Goal: Book appointment/travel/reservation

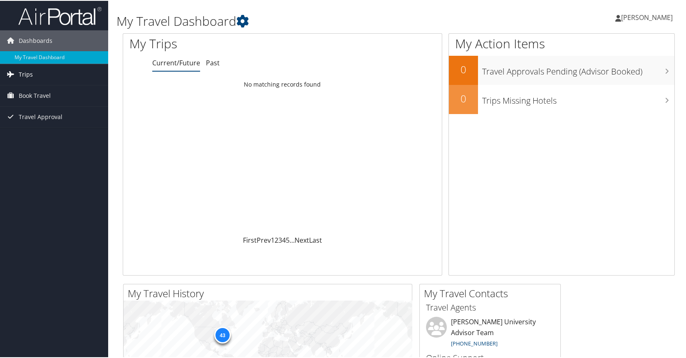
click at [30, 72] on span "Trips" at bounding box center [26, 73] width 14 height 21
click at [29, 129] on span "Book Travel" at bounding box center [35, 132] width 32 height 21
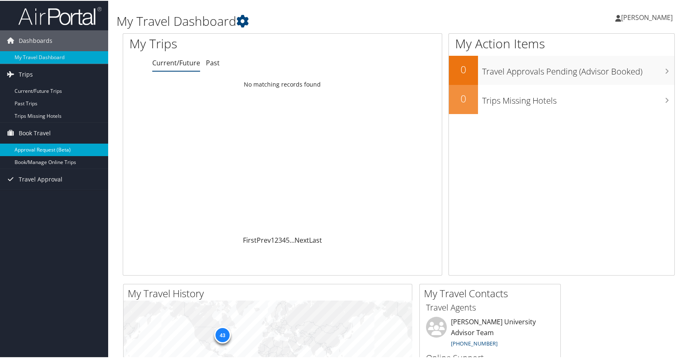
click at [31, 149] on link "Approval Request (Beta)" at bounding box center [54, 149] width 108 height 12
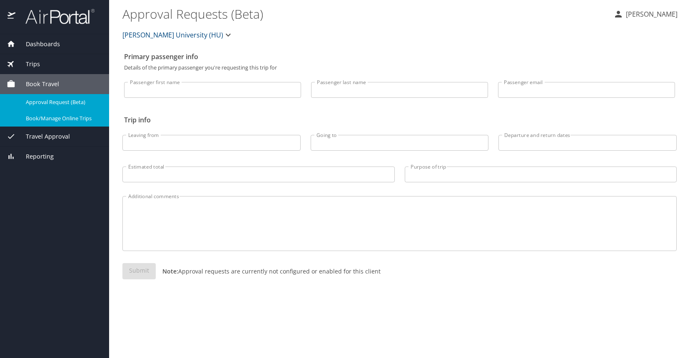
click at [36, 117] on span "Book/Manage Online Trips" at bounding box center [62, 118] width 73 height 8
